Goal: Task Accomplishment & Management: Manage account settings

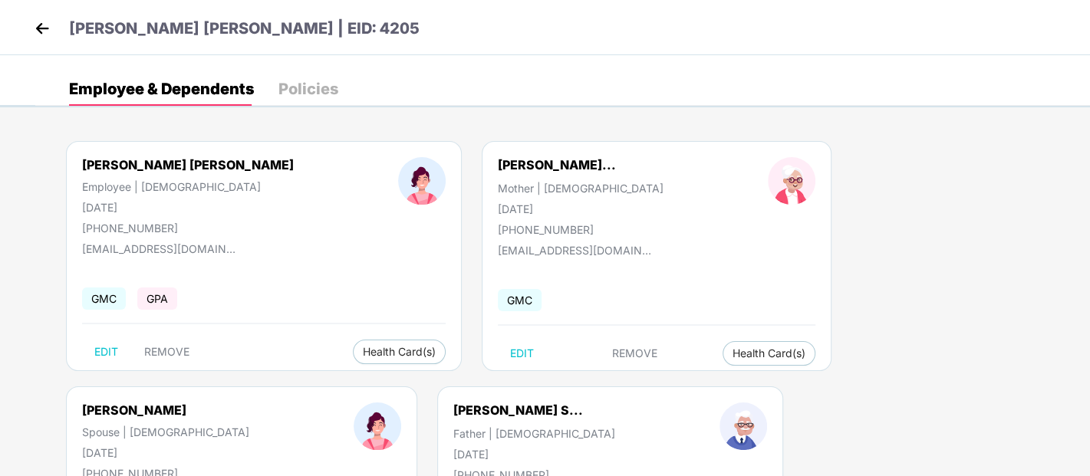
click at [39, 25] on img at bounding box center [42, 28] width 23 height 23
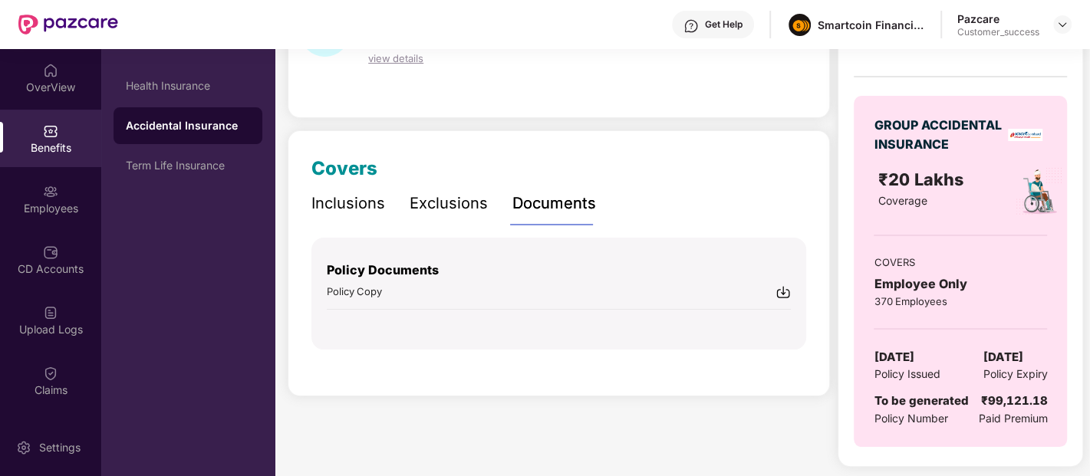
click at [43, 68] on img at bounding box center [50, 70] width 15 height 15
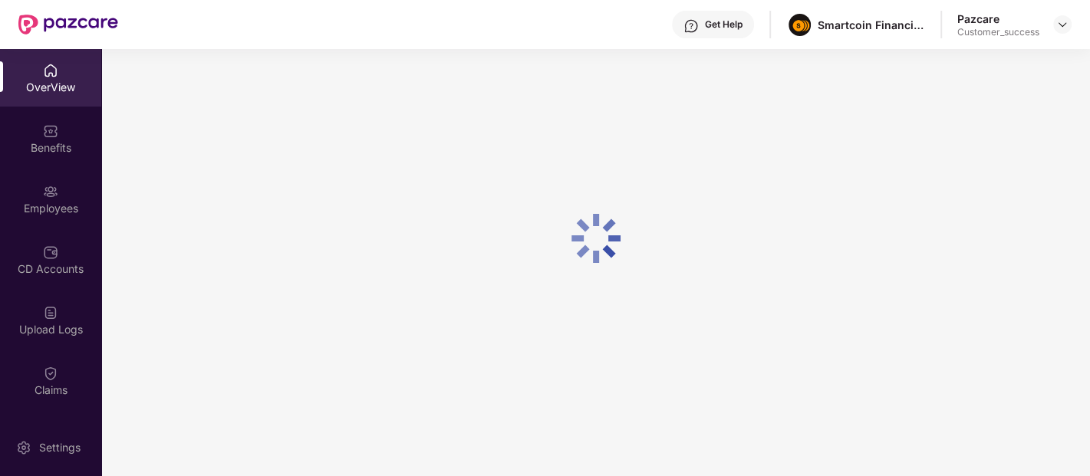
scroll to position [48, 0]
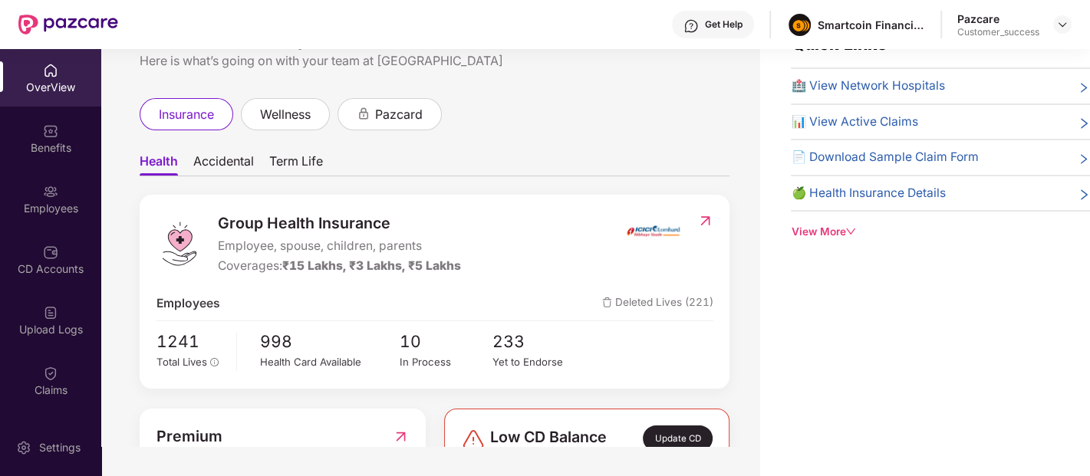
click at [1059, 12] on div "Pazcare Customer_success" at bounding box center [1014, 25] width 114 height 27
click at [1060, 21] on img at bounding box center [1062, 24] width 12 height 12
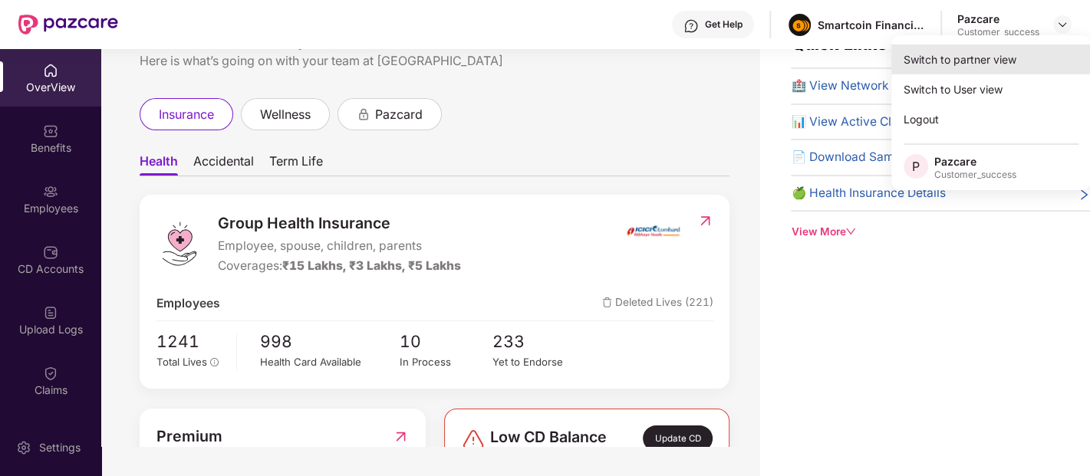
click at [997, 53] on div "Switch to partner view" at bounding box center [990, 59] width 199 height 30
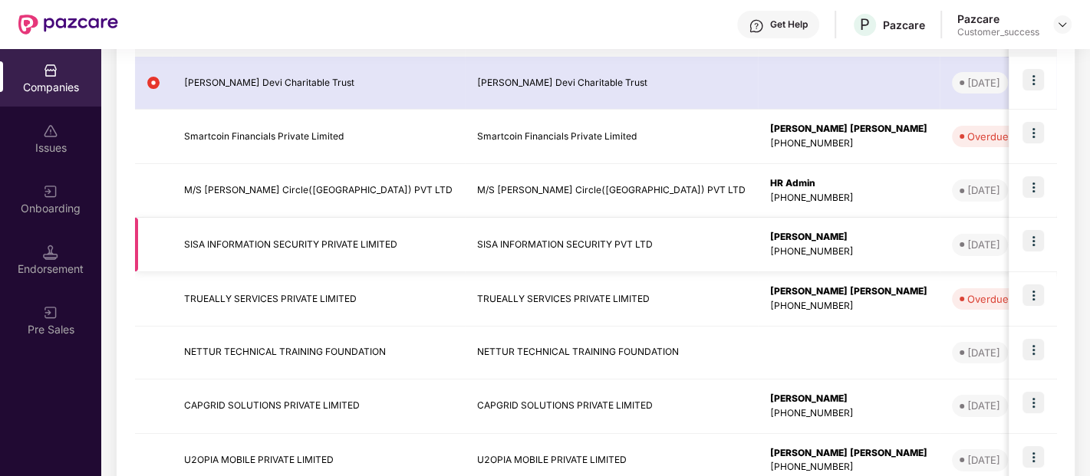
scroll to position [317, 0]
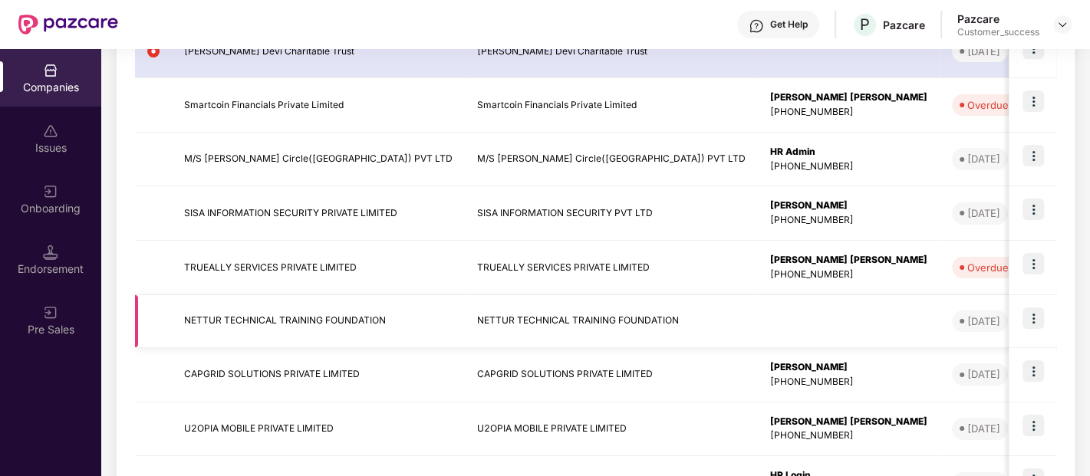
click at [1037, 315] on img at bounding box center [1033, 318] width 21 height 21
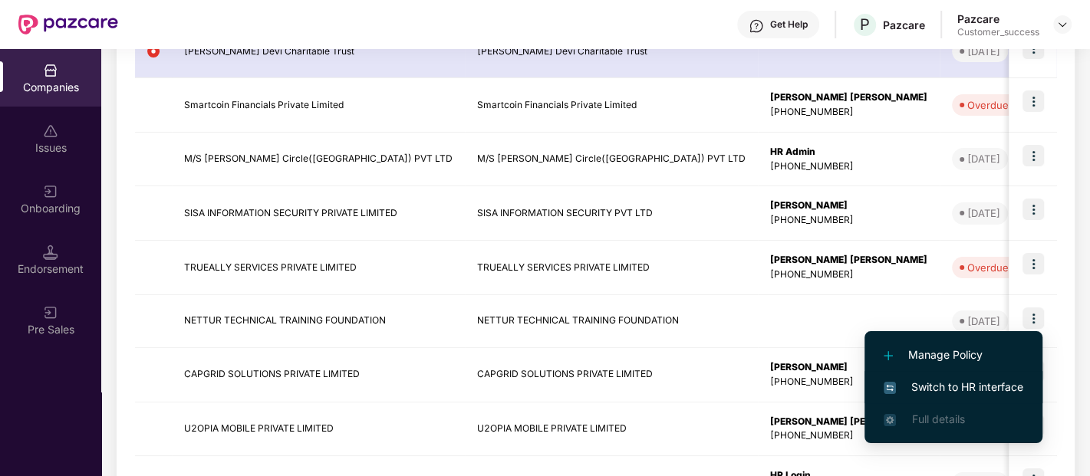
click at [975, 376] on li "Switch to HR interface" at bounding box center [954, 387] width 178 height 32
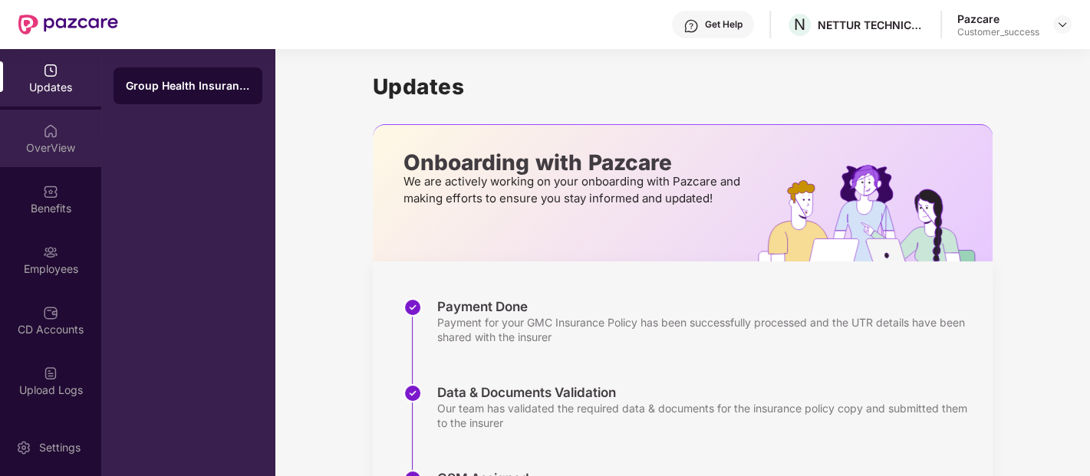
click at [55, 128] on img at bounding box center [50, 131] width 15 height 15
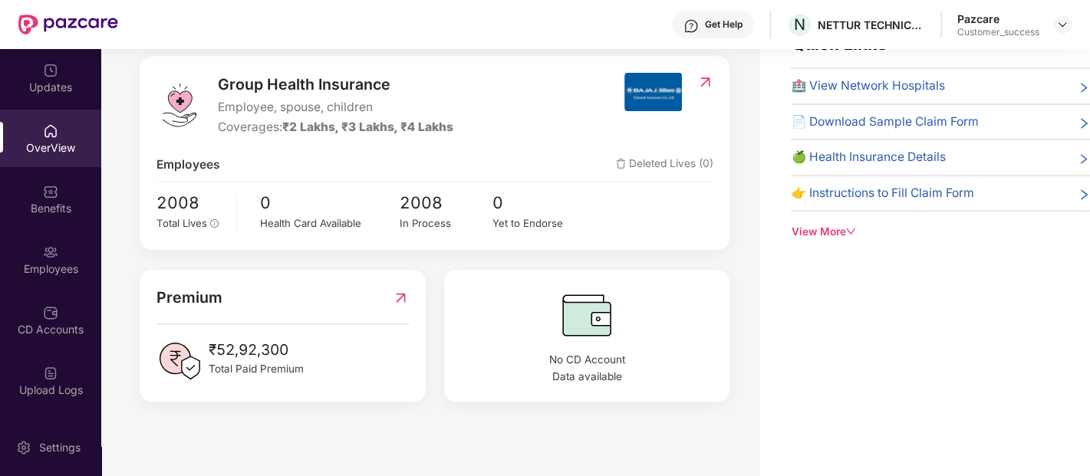
scroll to position [0, 0]
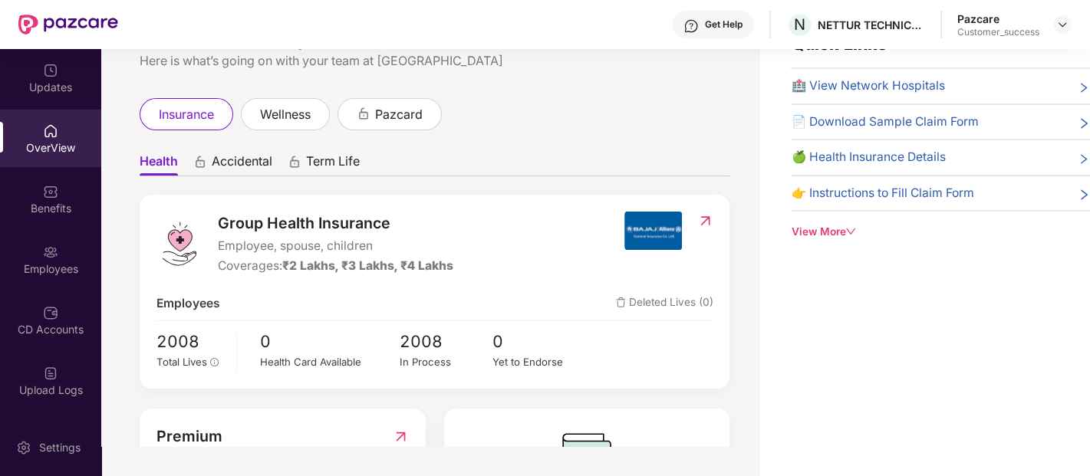
click at [246, 163] on span "Accidental" at bounding box center [242, 164] width 61 height 22
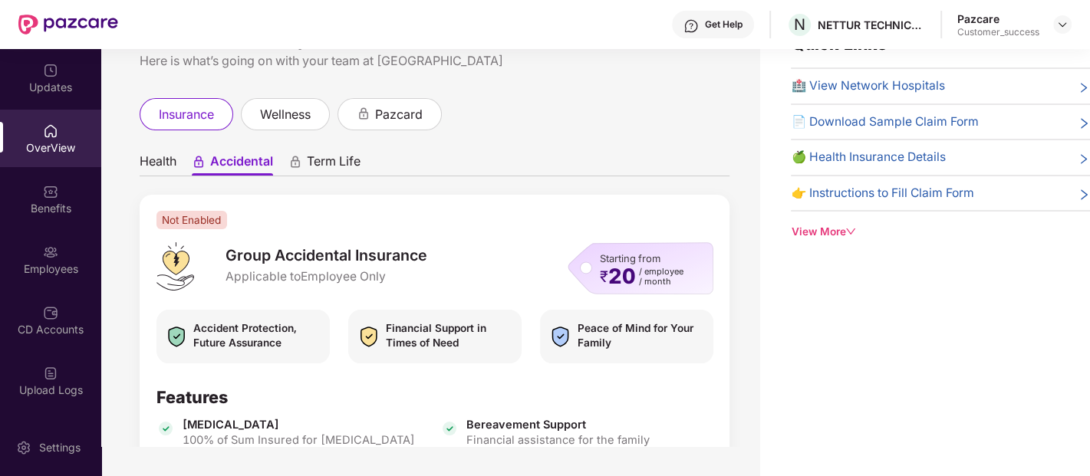
click at [147, 154] on span "Health" at bounding box center [158, 164] width 37 height 22
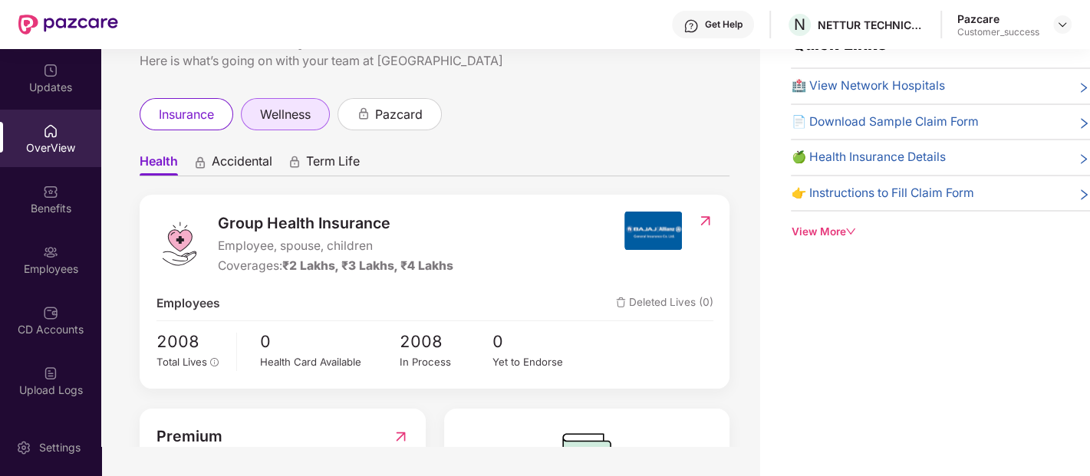
click at [296, 109] on span "wellness" at bounding box center [285, 114] width 51 height 19
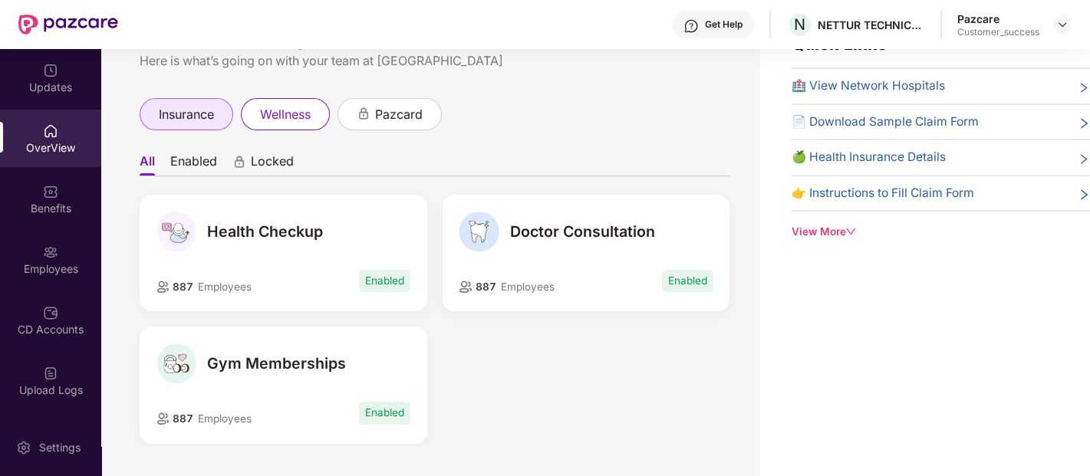
click at [212, 114] on span "insurance" at bounding box center [186, 114] width 55 height 19
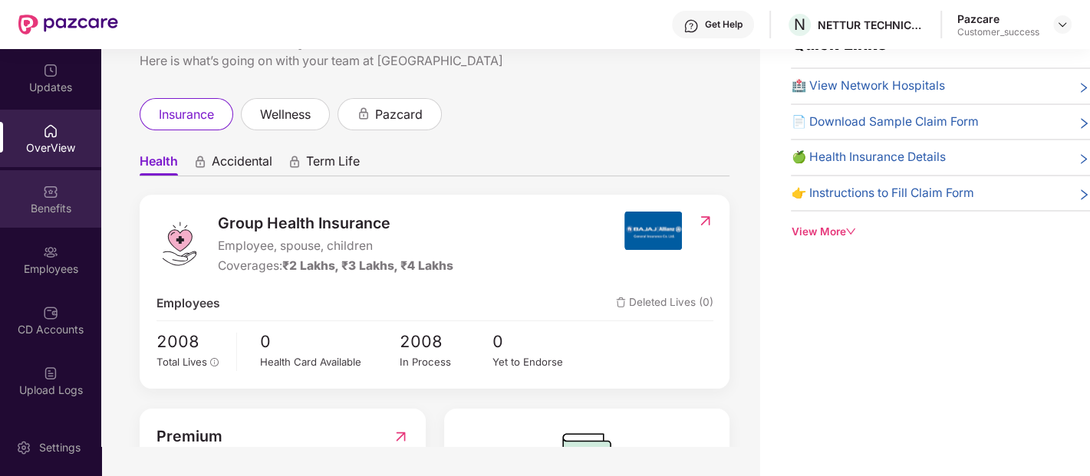
click at [64, 193] on div "Benefits" at bounding box center [50, 199] width 101 height 58
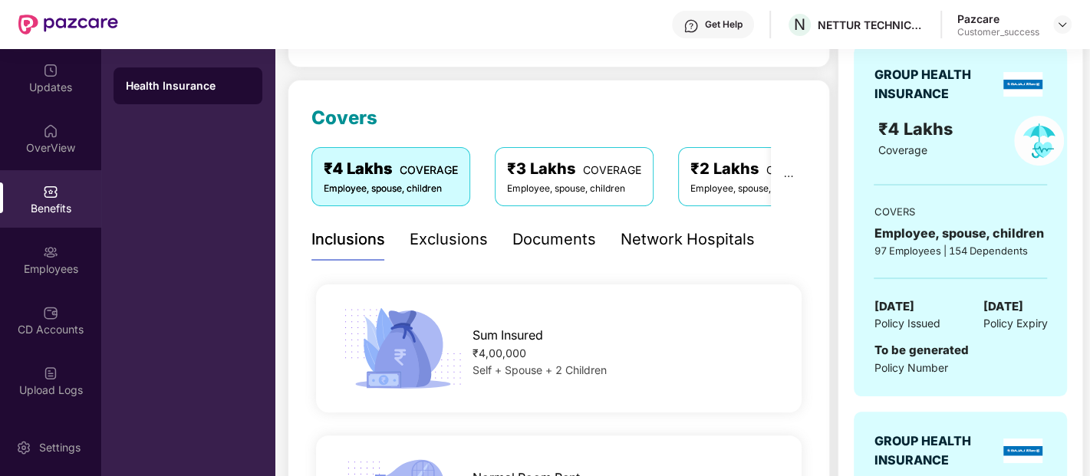
scroll to position [167, 0]
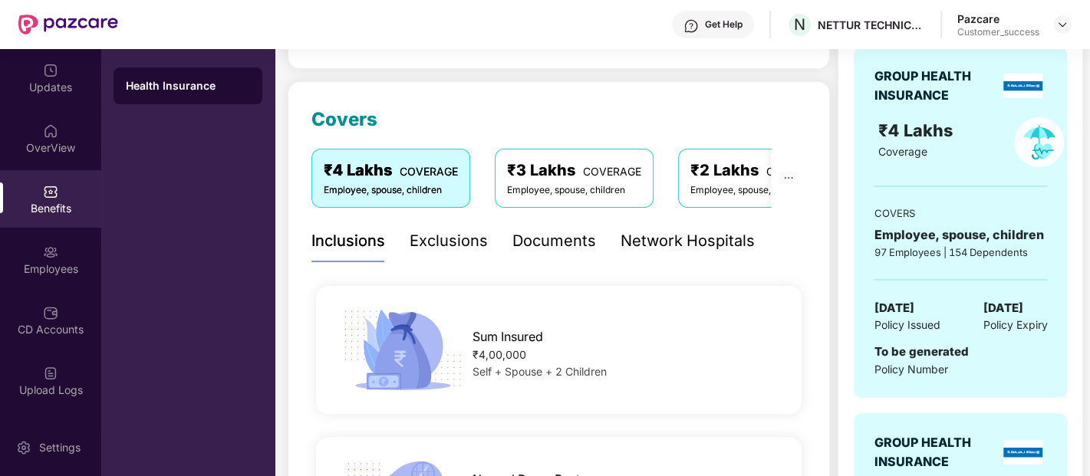
click at [528, 234] on div "Documents" at bounding box center [554, 241] width 84 height 24
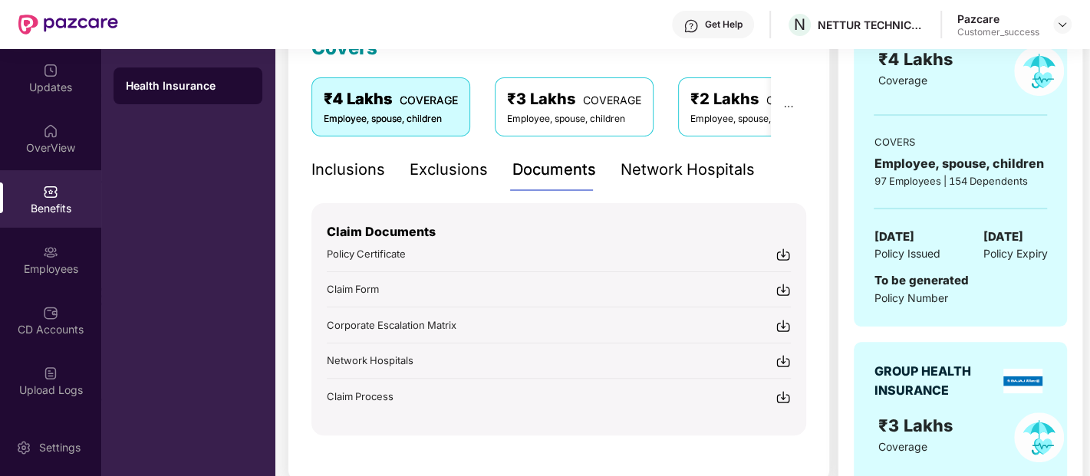
scroll to position [241, 0]
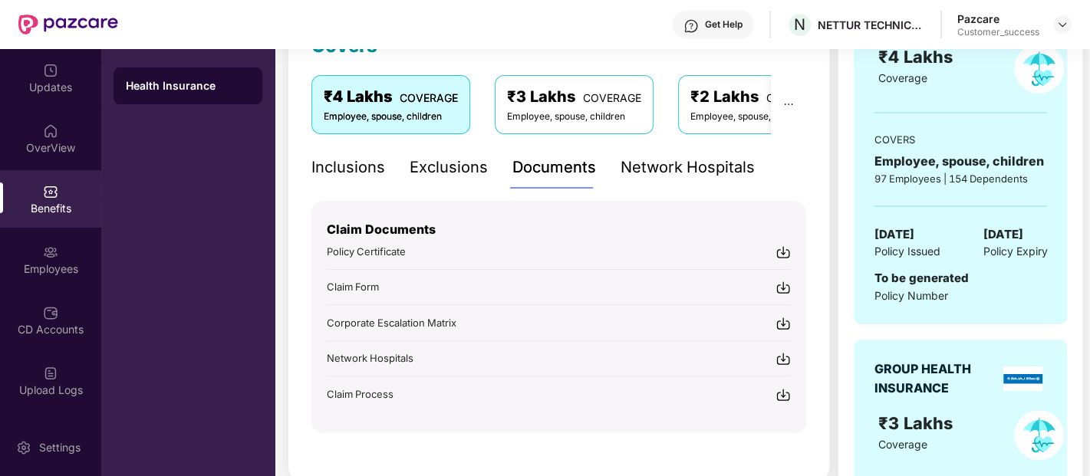
click at [347, 170] on div "Inclusions" at bounding box center [348, 168] width 74 height 24
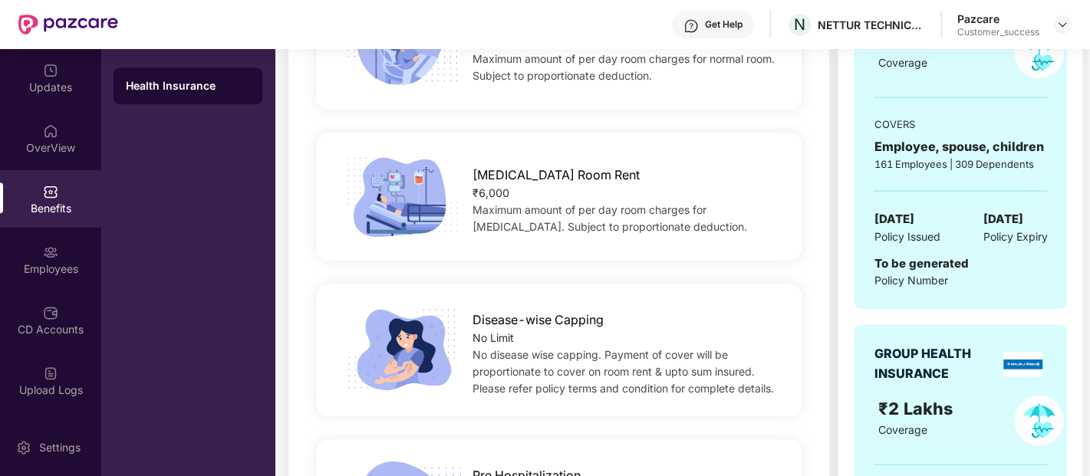
scroll to position [0, 0]
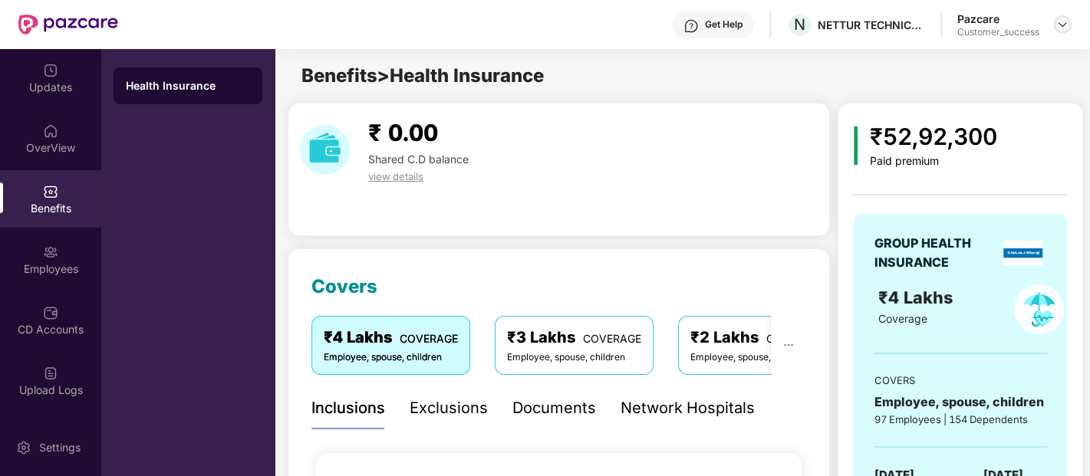
click at [1063, 28] on img at bounding box center [1062, 24] width 12 height 12
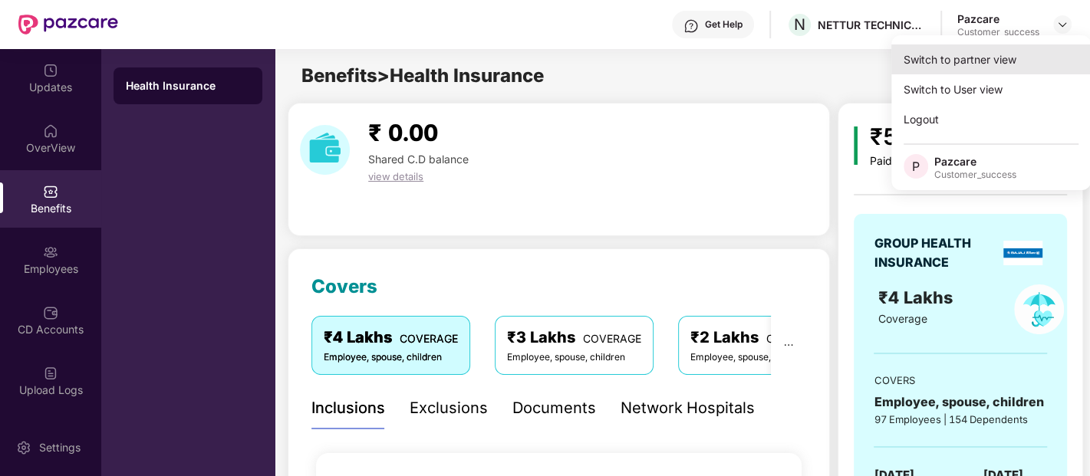
click at [1006, 59] on div "Switch to partner view" at bounding box center [990, 59] width 199 height 30
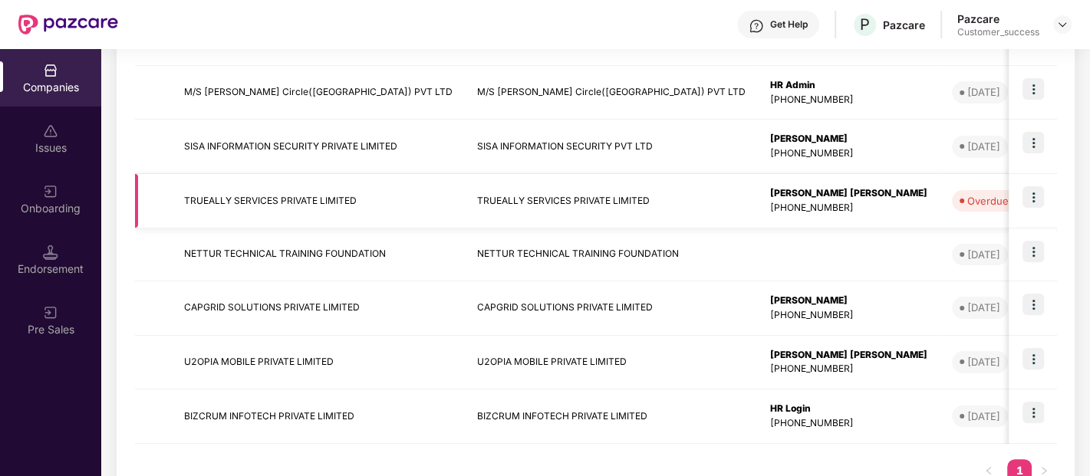
scroll to position [388, 0]
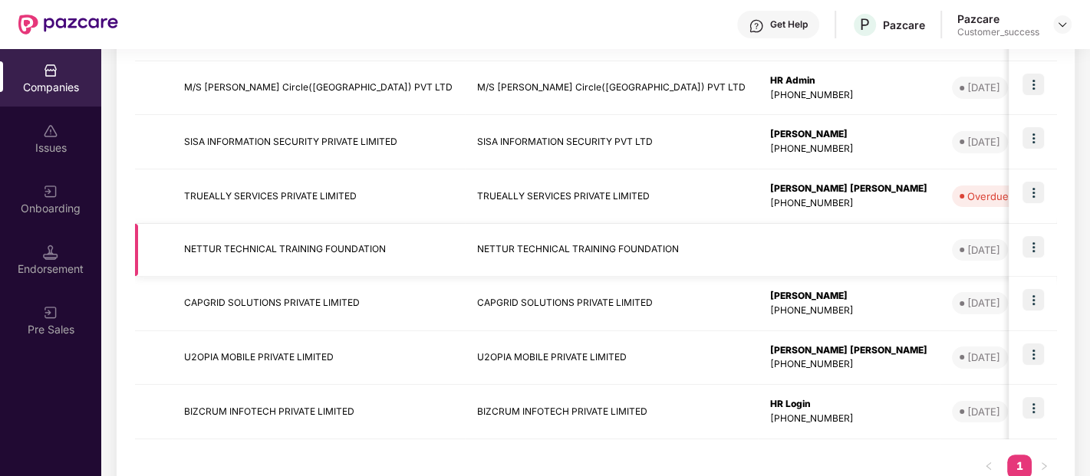
click at [1030, 242] on img at bounding box center [1033, 246] width 21 height 21
click at [602, 265] on td "NETTUR TECHNICAL TRAINING FOUNDATION" at bounding box center [611, 250] width 293 height 53
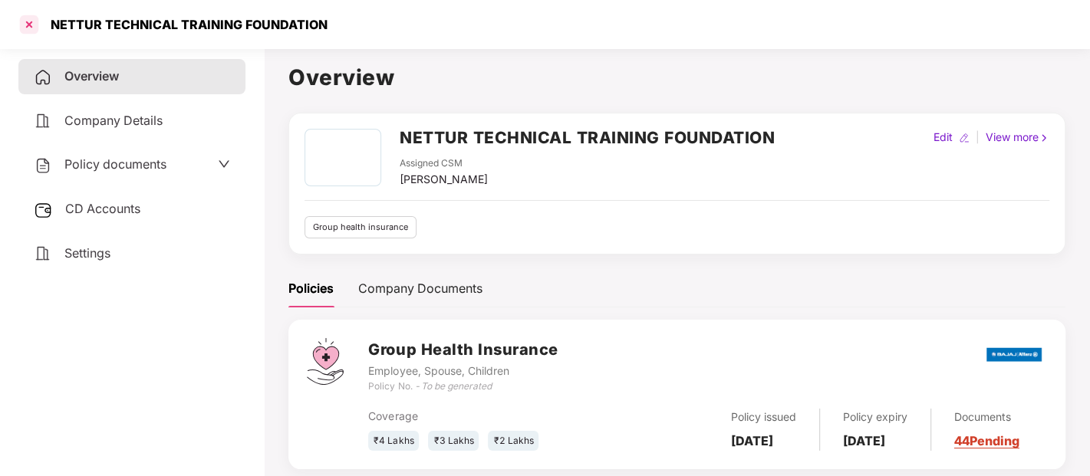
click at [34, 23] on div at bounding box center [29, 24] width 25 height 25
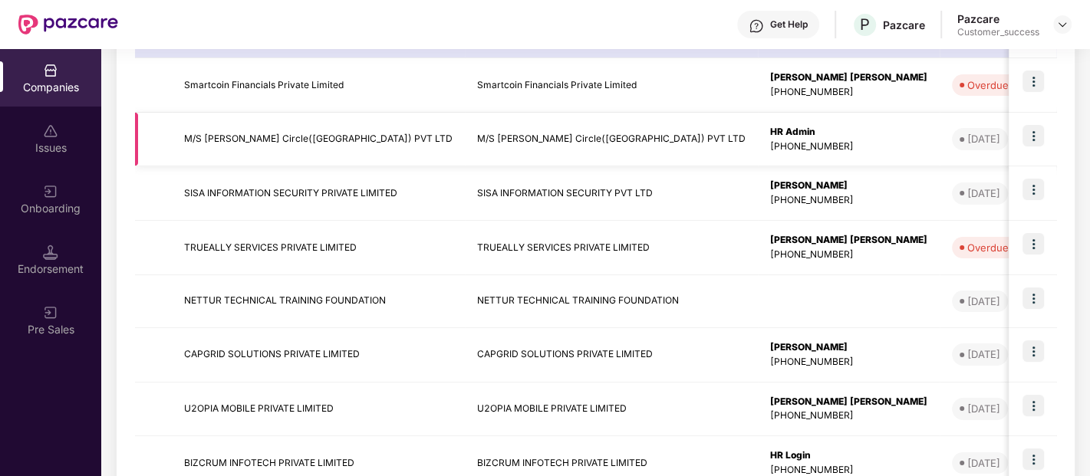
scroll to position [340, 0]
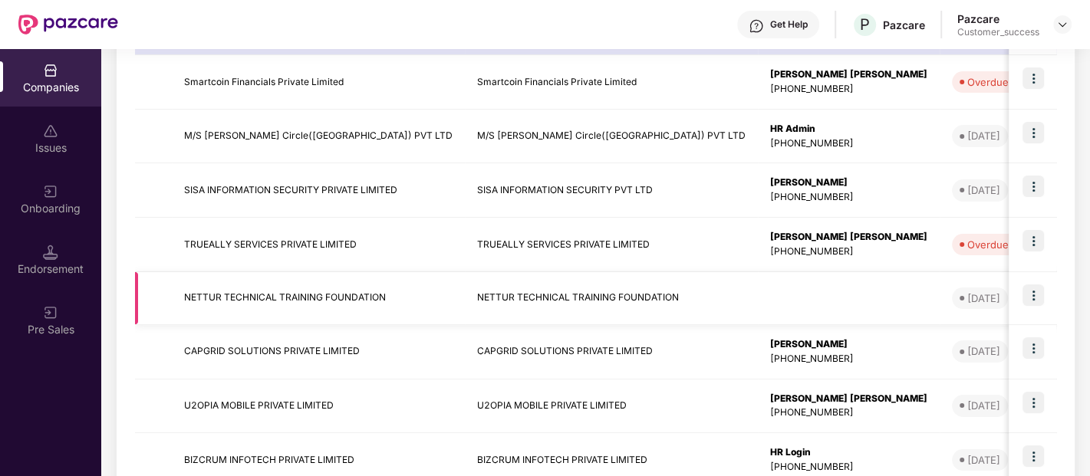
click at [1042, 302] on img at bounding box center [1033, 295] width 21 height 21
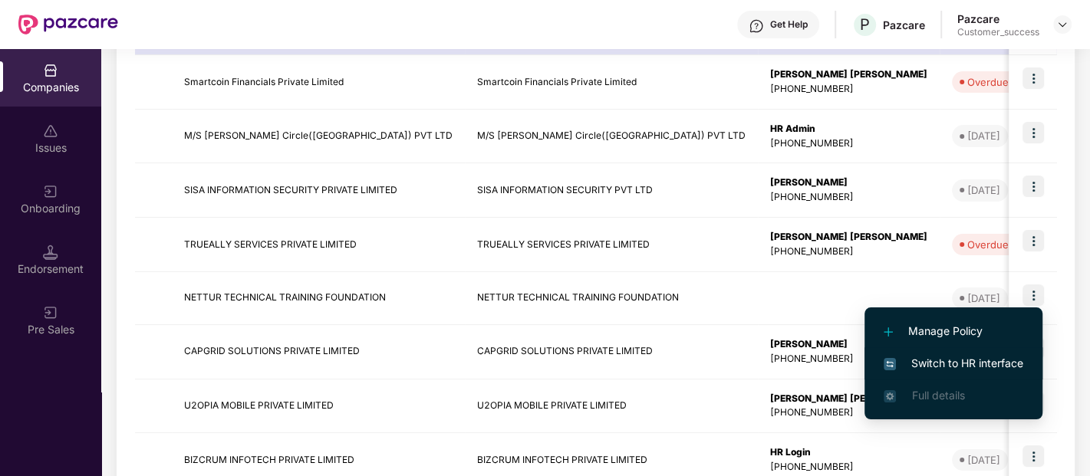
click at [964, 355] on span "Switch to HR interface" at bounding box center [954, 363] width 140 height 17
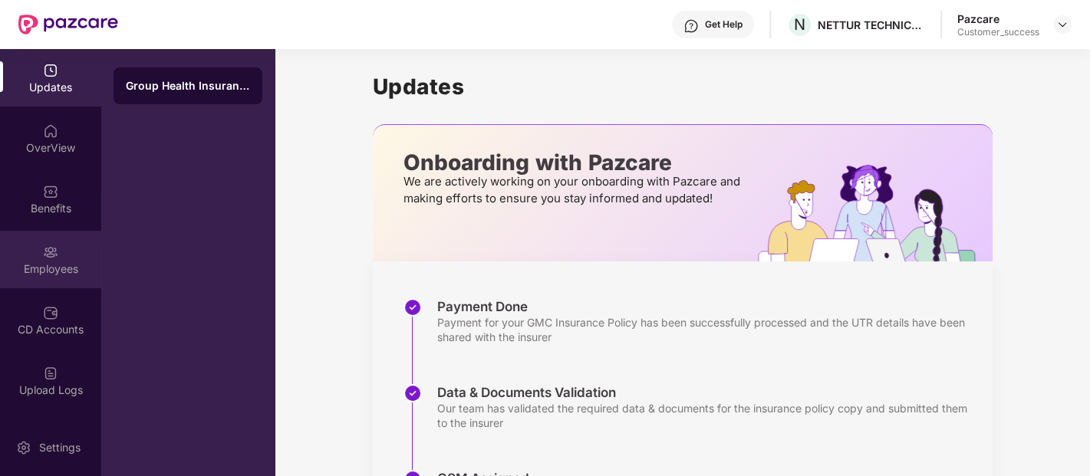
click at [64, 275] on div "Employees" at bounding box center [50, 269] width 101 height 15
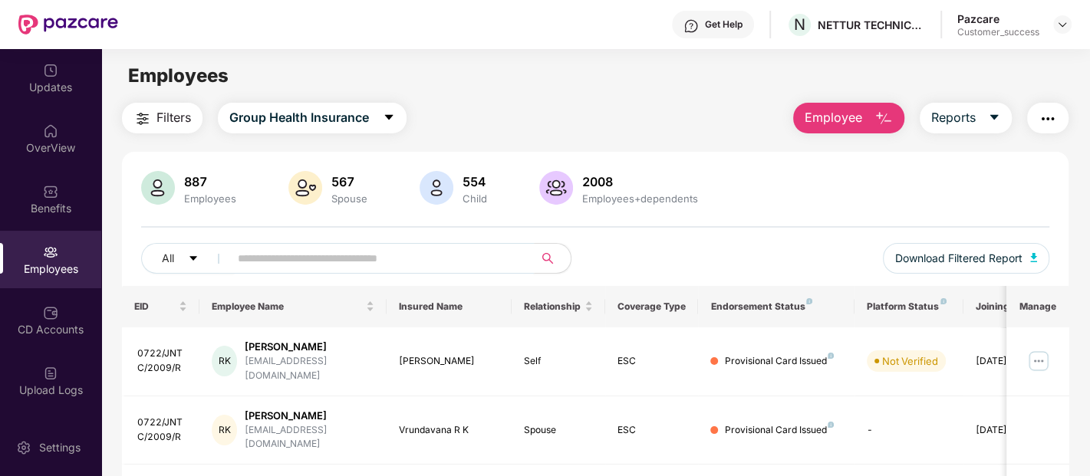
click at [370, 266] on input "text" at bounding box center [375, 258] width 275 height 23
paste input "**********"
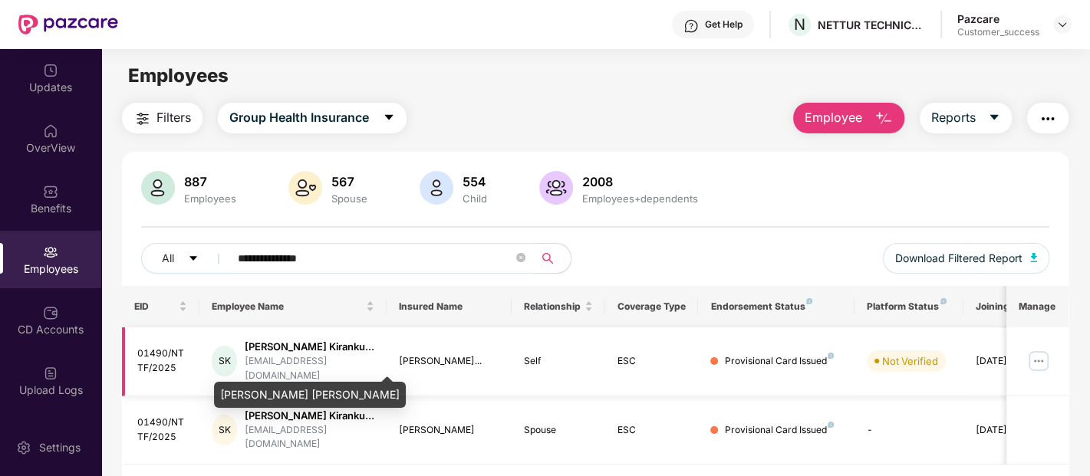
scroll to position [48, 0]
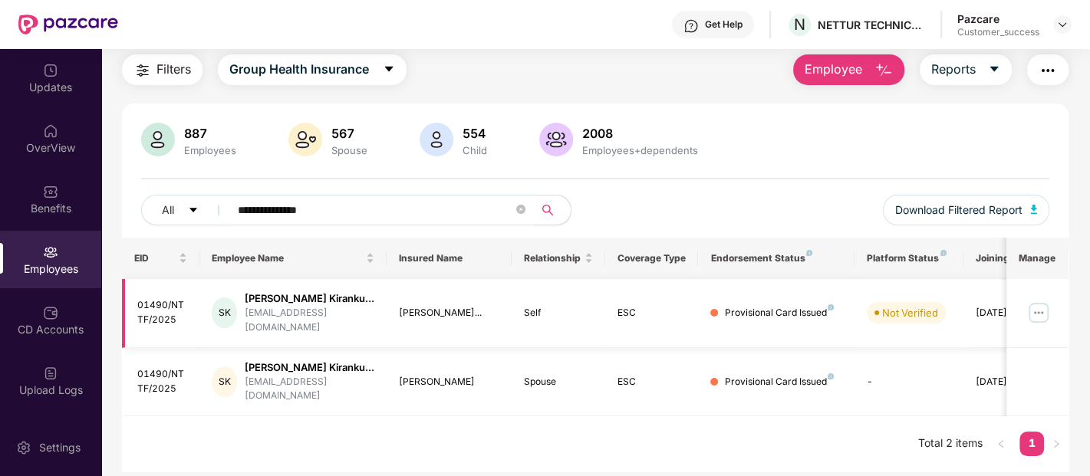
type input "**********"
click at [1029, 309] on img at bounding box center [1039, 313] width 25 height 25
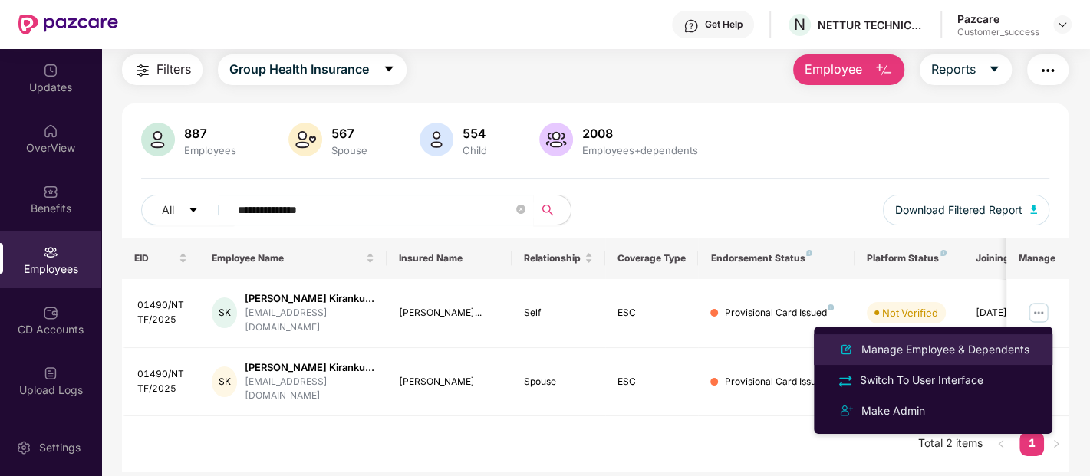
click at [962, 341] on div "Manage Employee & Dependents" at bounding box center [945, 349] width 174 height 17
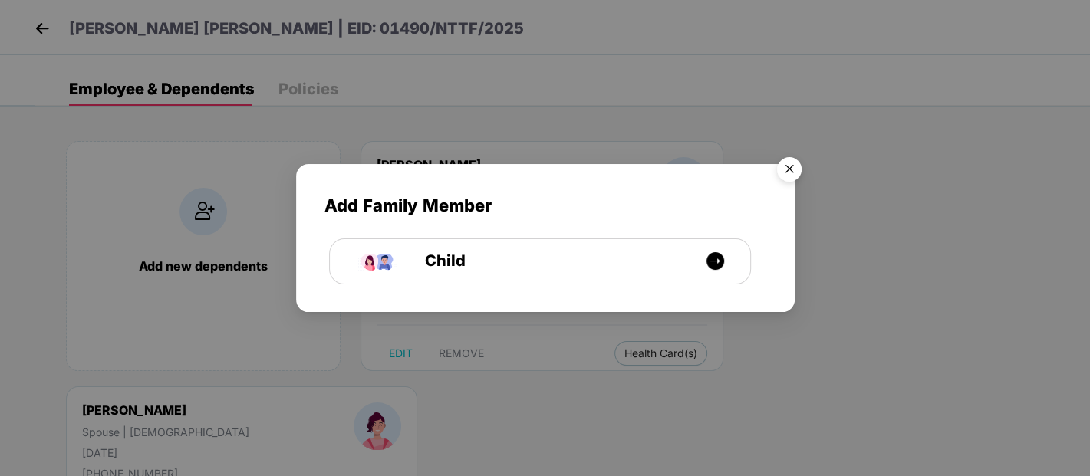
click at [793, 165] on img "Close" at bounding box center [789, 171] width 43 height 43
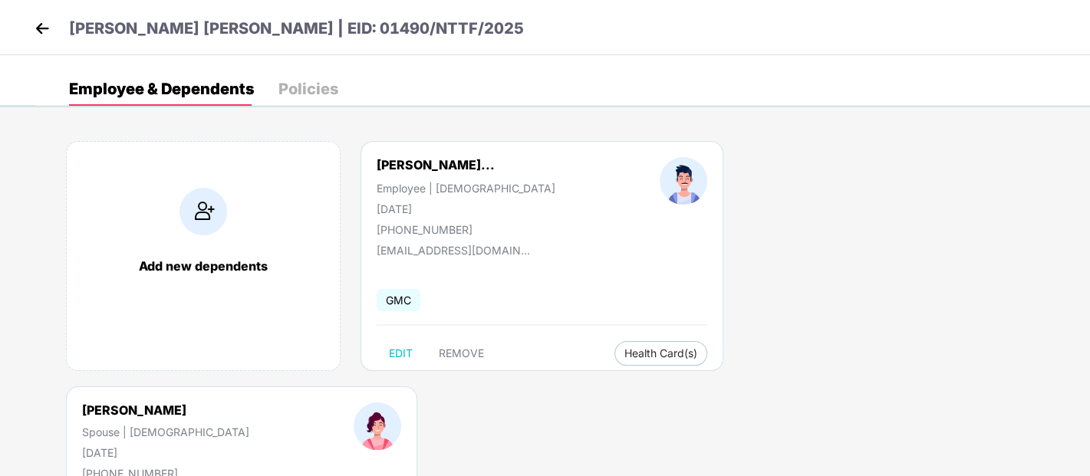
select select "******"
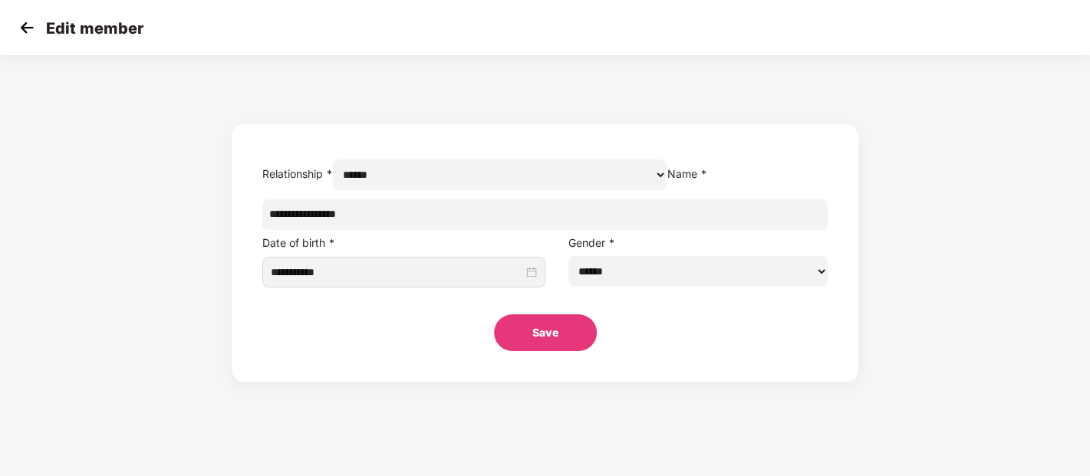
click at [496, 230] on input "**********" at bounding box center [545, 214] width 566 height 31
drag, startPoint x: 496, startPoint y: 242, endPoint x: 244, endPoint y: 251, distance: 252.6
click at [244, 251] on div "**********" at bounding box center [545, 222] width 1090 height 319
paste input "**********"
type input "*"
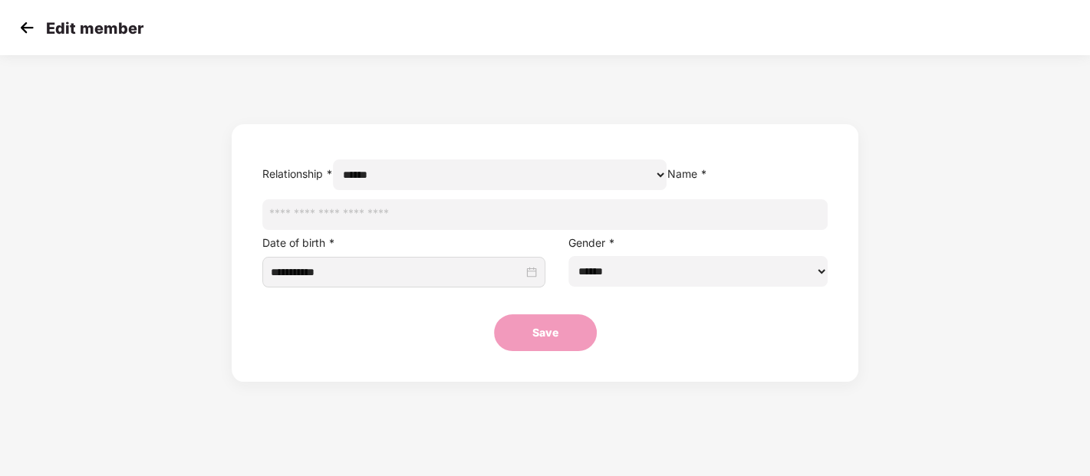
paste input "**********"
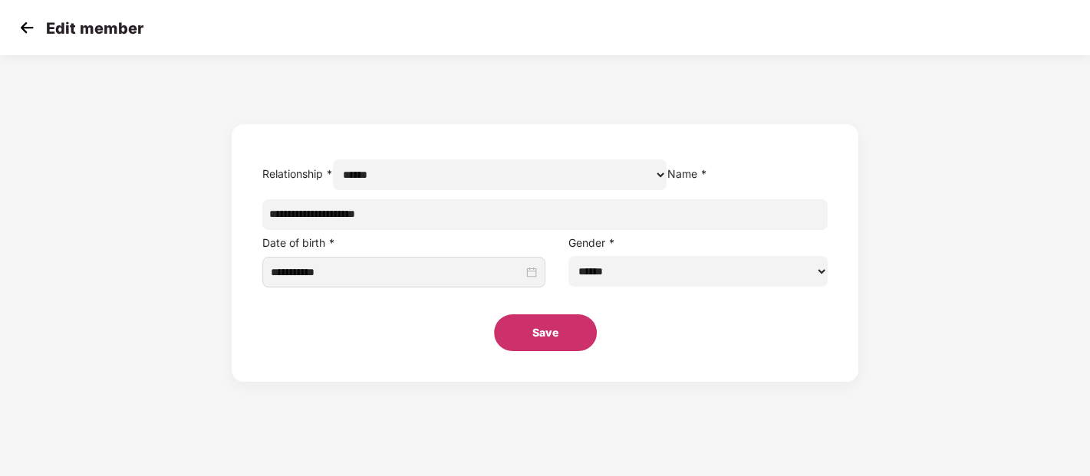
type input "**********"
click at [554, 349] on button "Save" at bounding box center [545, 333] width 103 height 37
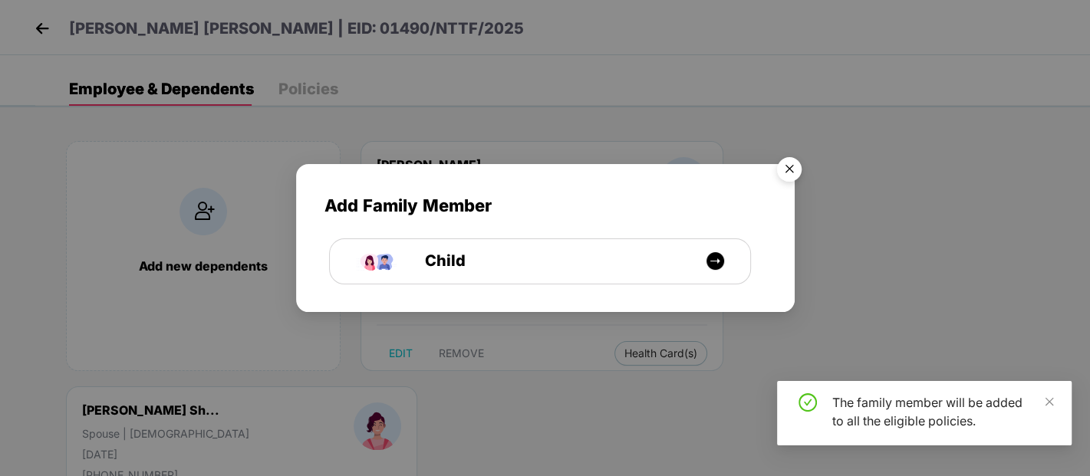
click at [787, 157] on img "Close" at bounding box center [789, 171] width 43 height 43
